Goal: Check status: Check status

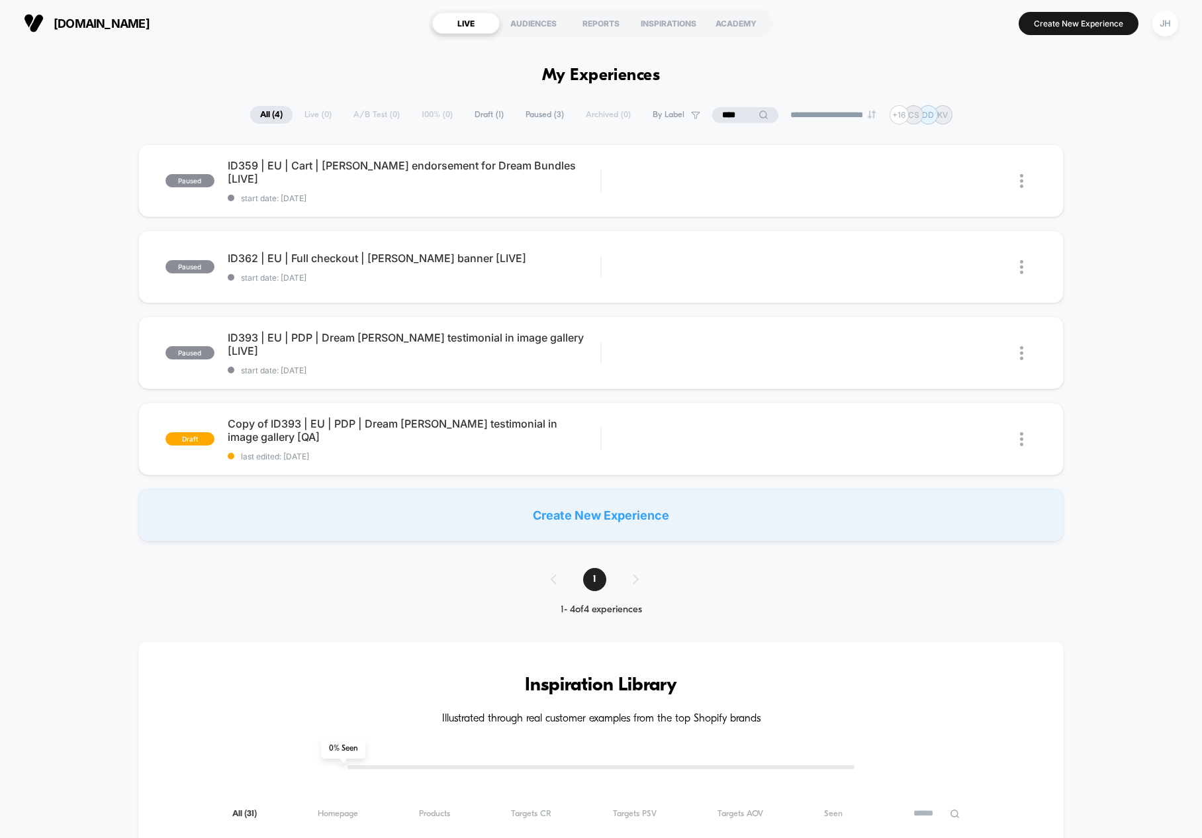
click at [1124, 250] on div "paused ID359 | [GEOGRAPHIC_DATA] | Cart | [PERSON_NAME] endorsement for Dream B…" at bounding box center [601, 342] width 1202 height 397
click at [378, 255] on span "ID362 | EU | Full checkout | [PERSON_NAME] banner [LIVE] Click to edit experien…" at bounding box center [414, 258] width 373 height 13
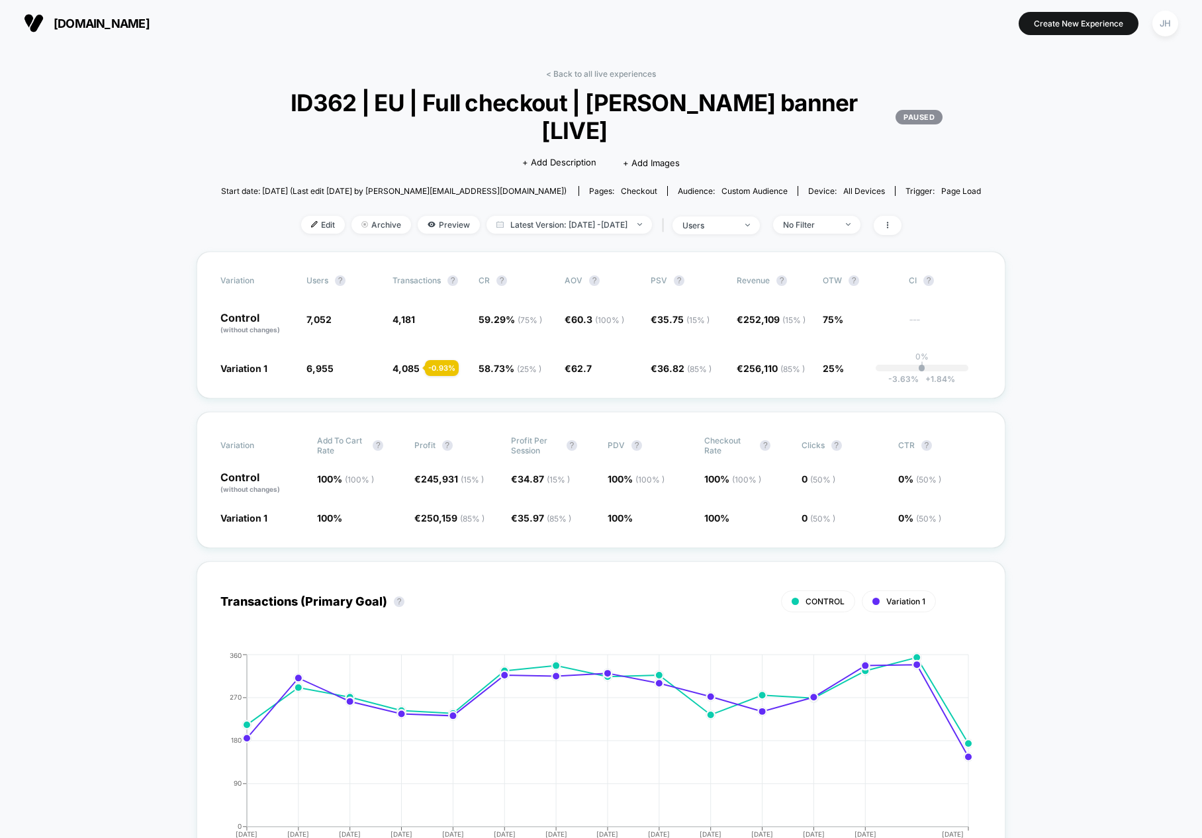
scroll to position [29, 0]
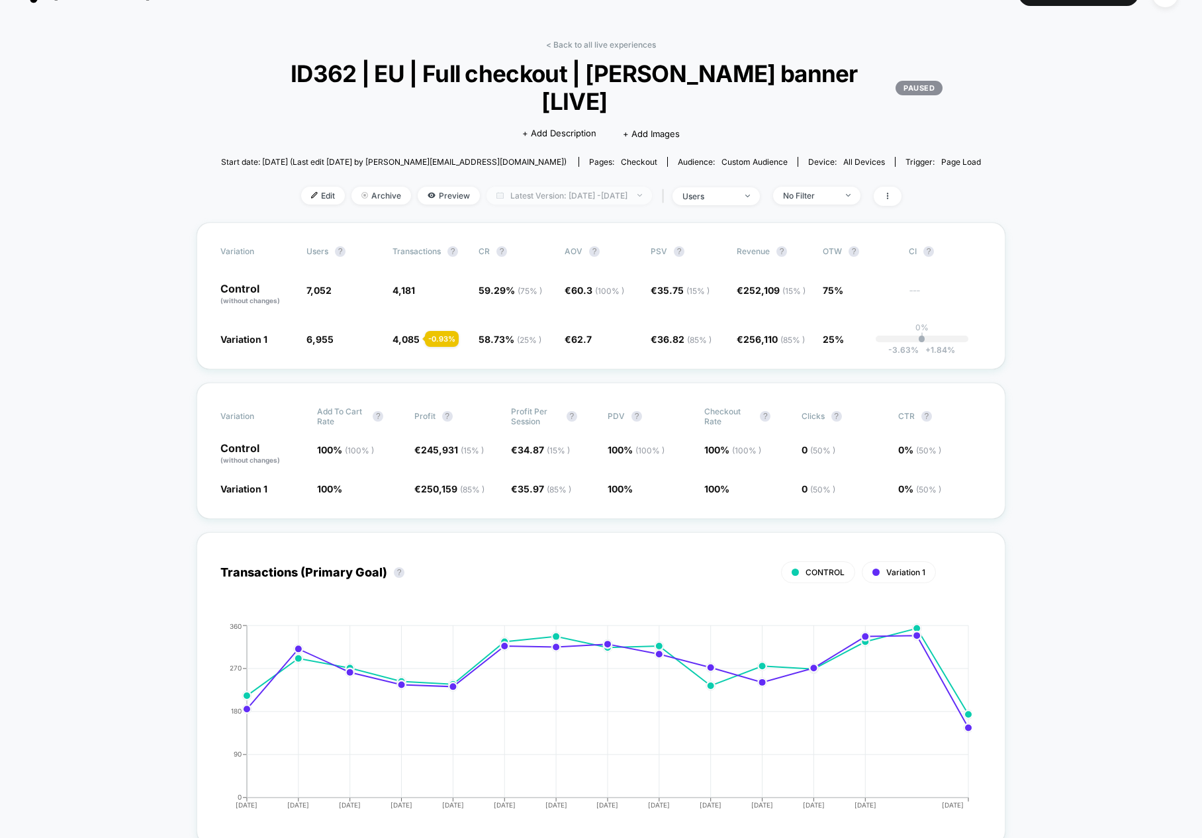
click at [561, 187] on span "Latest Version: [DATE] - [DATE]" at bounding box center [569, 196] width 165 height 18
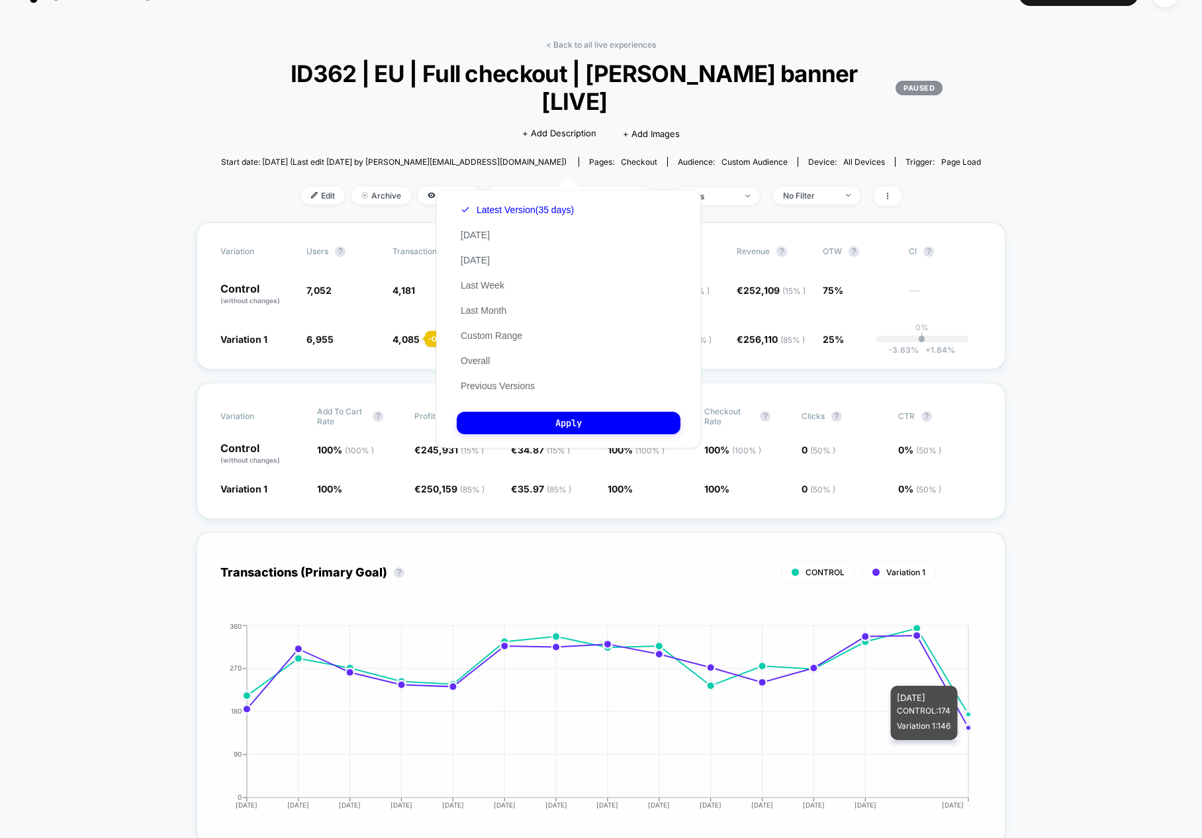
click at [945, 712] on icon "[DATE] [DATE] [DATE] [DATE] [DATE] [DATE] [DATE] [DATE] [DATE] [DATE] [DATE] [D…" at bounding box center [588, 721] width 769 height 199
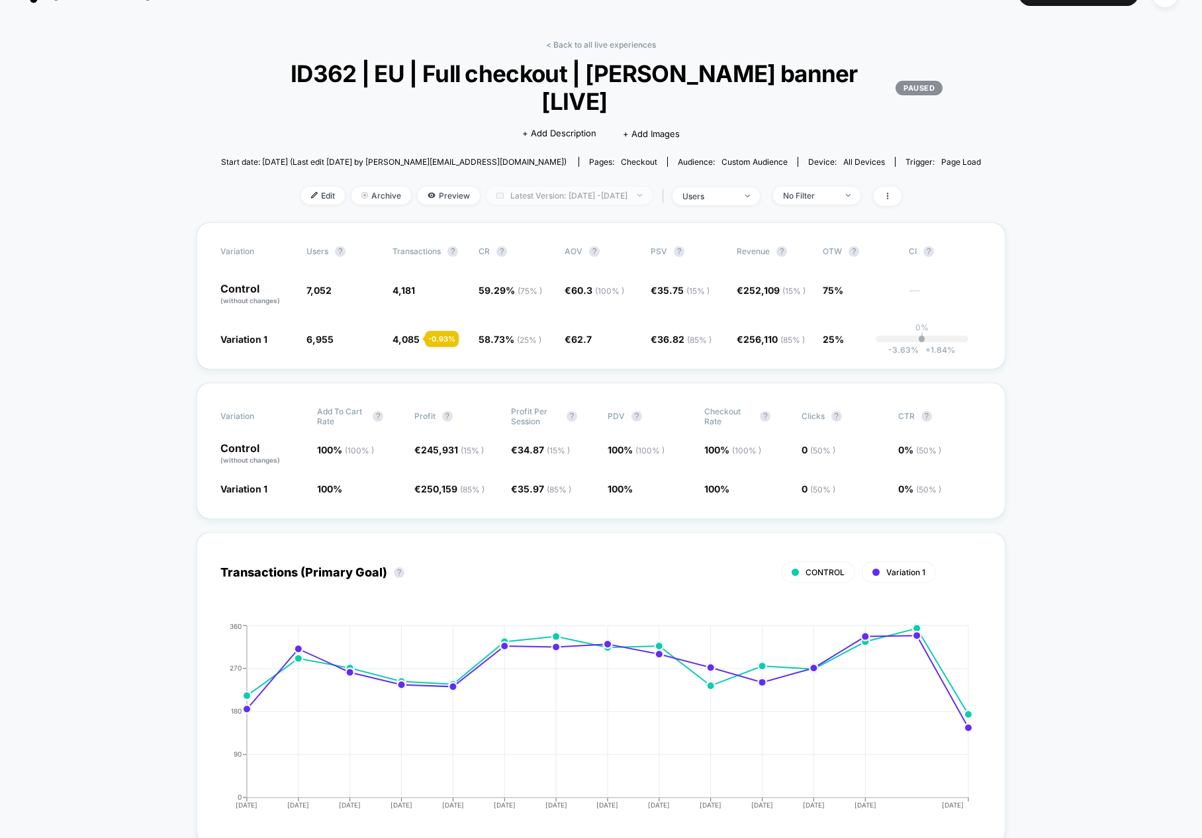
click at [548, 187] on span "Latest Version: [DATE] - [DATE]" at bounding box center [569, 196] width 165 height 18
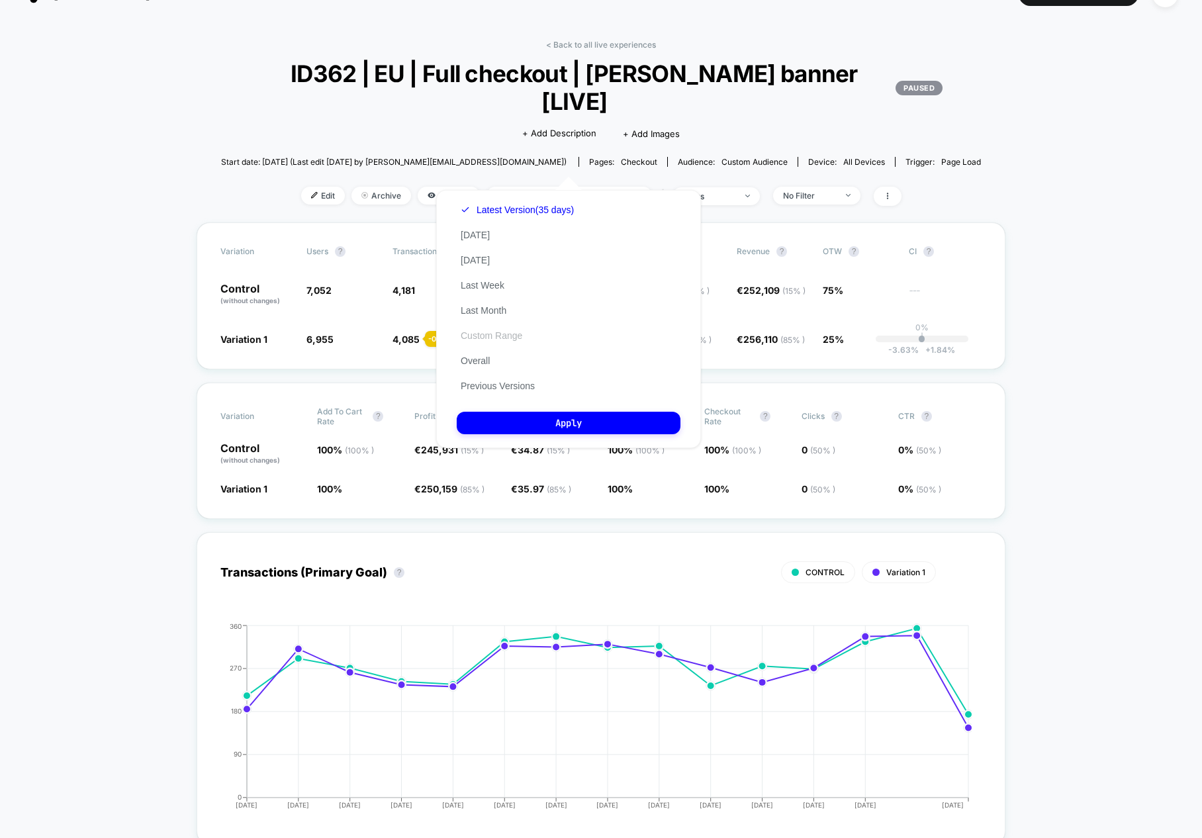
click at [500, 334] on button "Custom Range" at bounding box center [492, 336] width 70 height 12
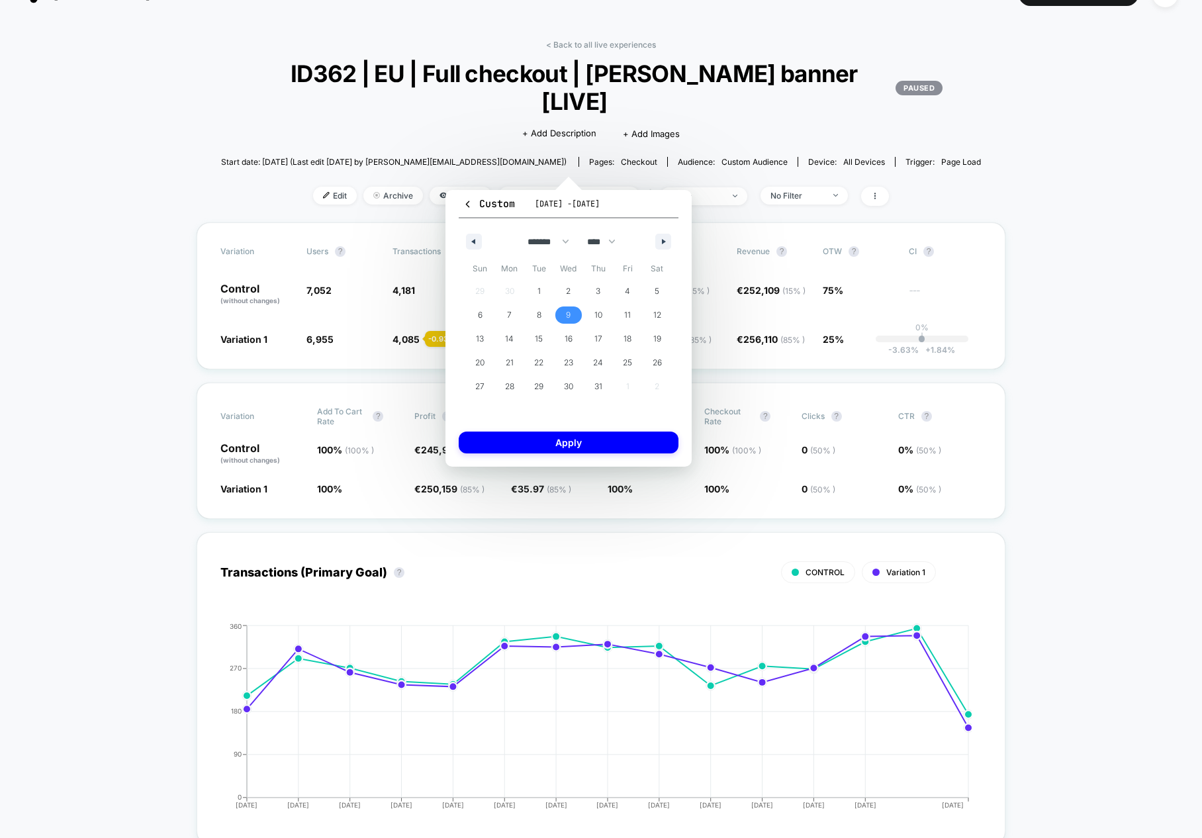
click at [570, 316] on span "9" at bounding box center [568, 315] width 5 height 24
click at [514, 362] on span "21" at bounding box center [510, 362] width 30 height 17
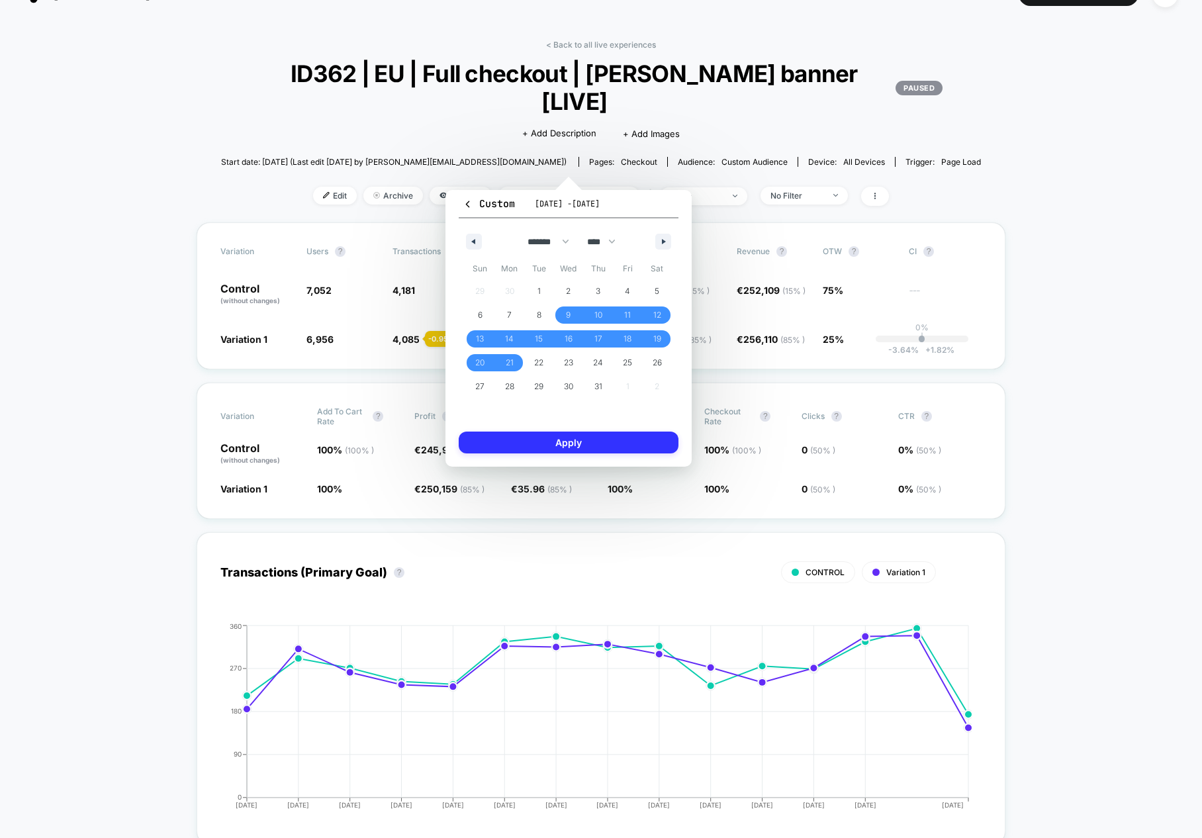
click at [606, 448] on button "Apply" at bounding box center [569, 443] width 220 height 22
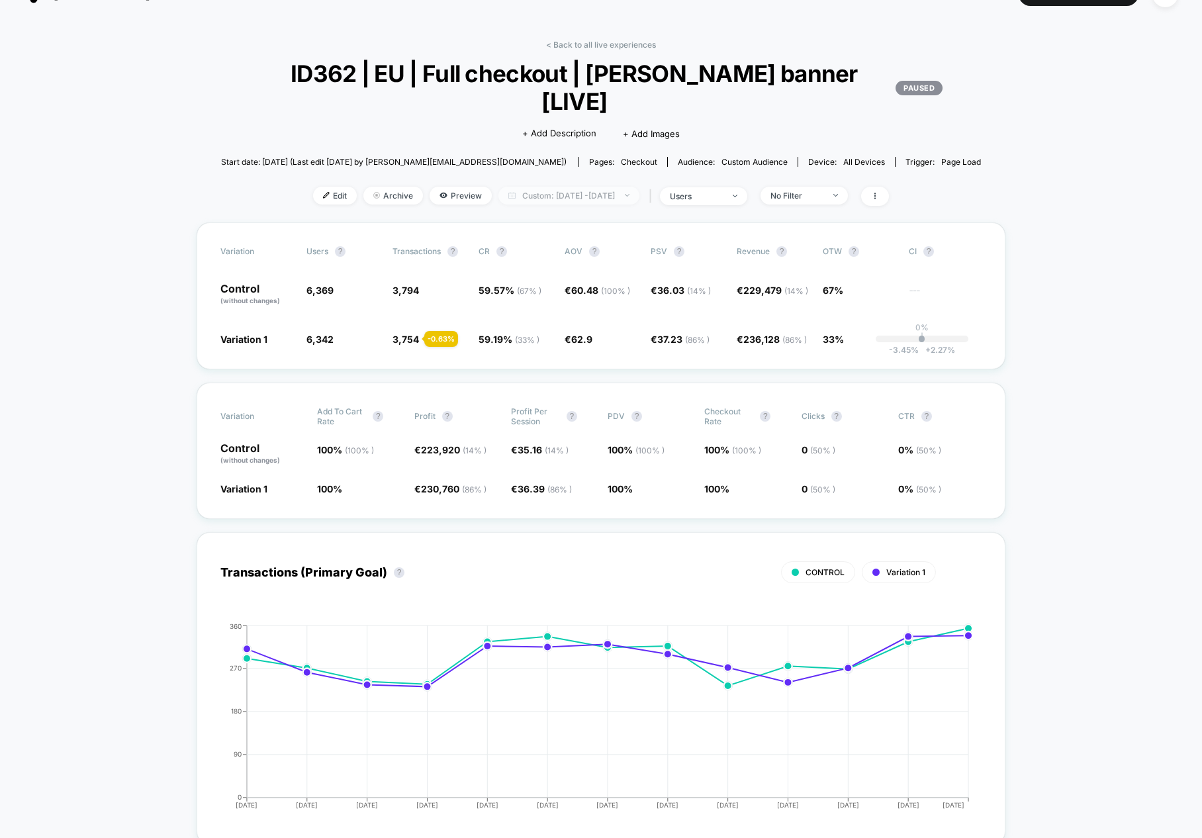
click at [633, 187] on span "Custom: [DATE] - [DATE]" at bounding box center [568, 196] width 141 height 18
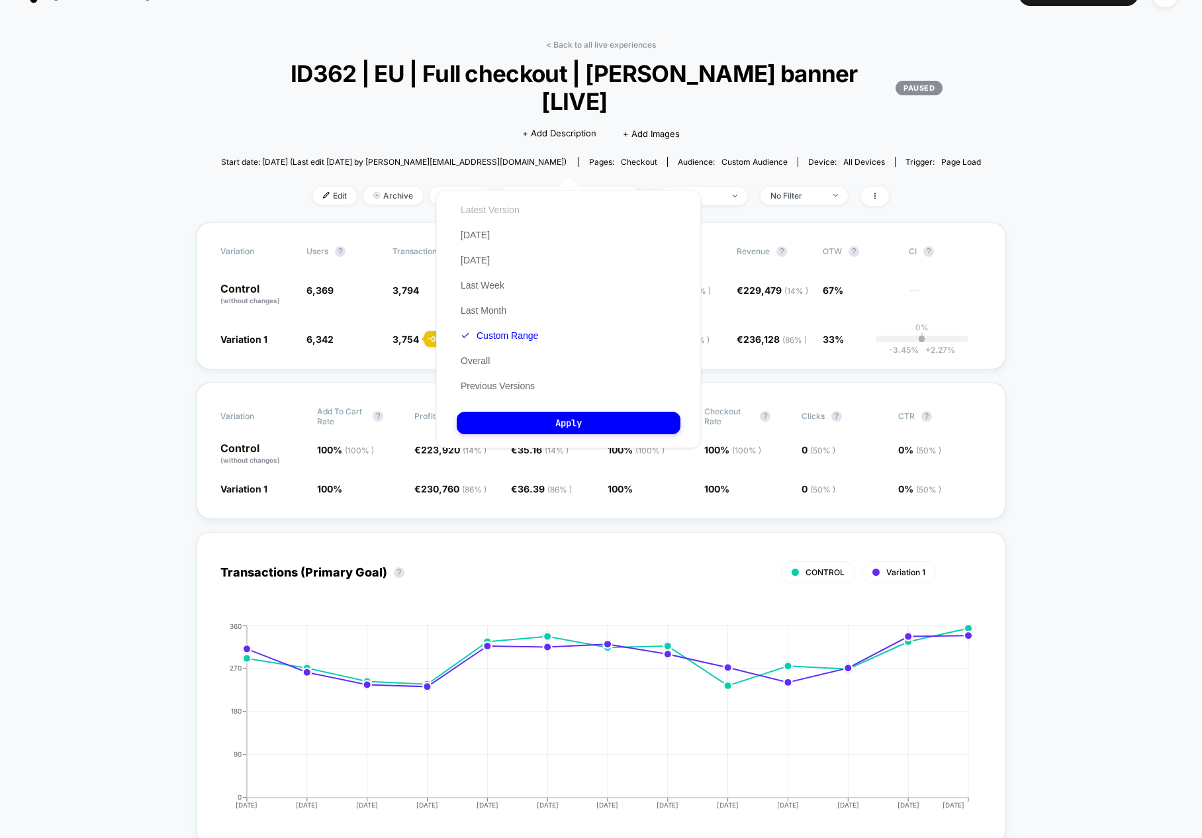
click at [507, 207] on button "Latest Version" at bounding box center [490, 210] width 67 height 12
click at [557, 424] on button "Apply" at bounding box center [569, 423] width 224 height 23
